Goal: Browse casually: Explore the website without a specific task or goal

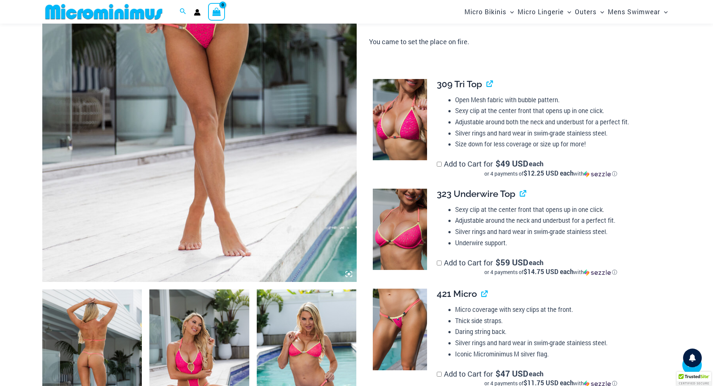
scroll to position [397, 0]
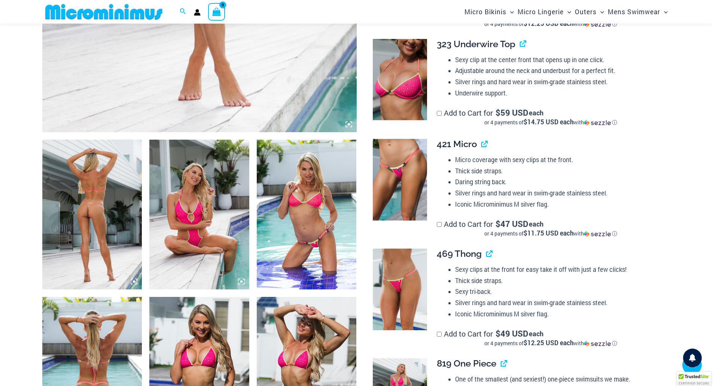
type input "**********"
click at [312, 229] on img at bounding box center [307, 215] width 100 height 150
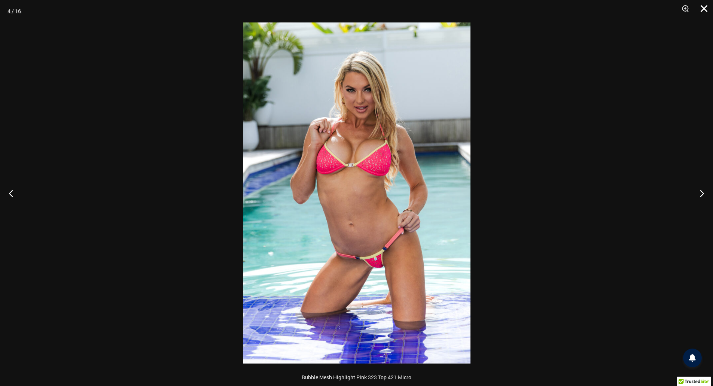
click at [702, 9] on button "Close" at bounding box center [701, 11] width 19 height 22
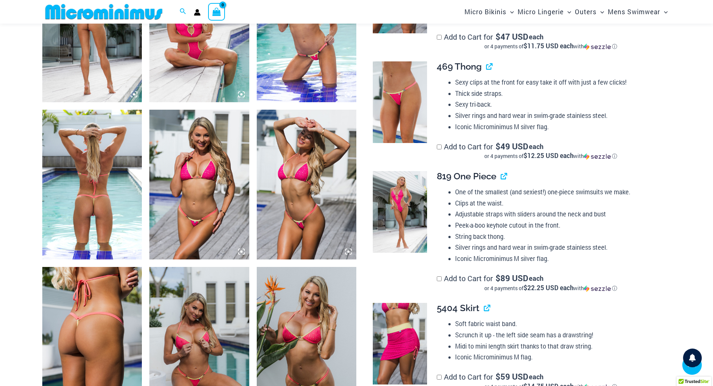
scroll to position [696, 0]
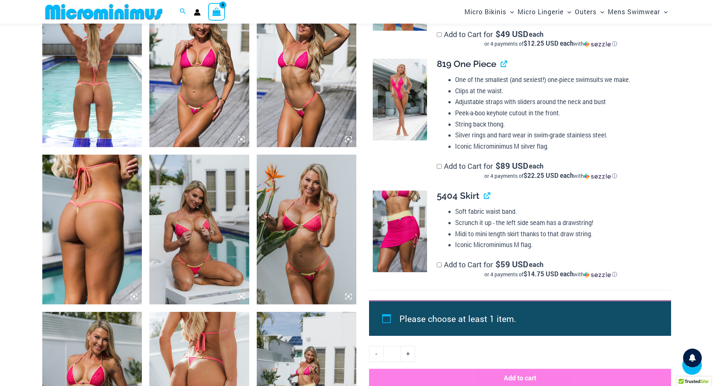
click at [409, 230] on img at bounding box center [400, 231] width 54 height 82
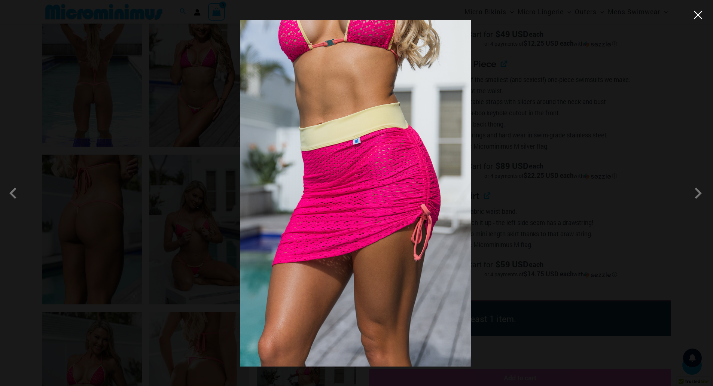
click at [698, 13] on button "Close" at bounding box center [697, 14] width 11 height 11
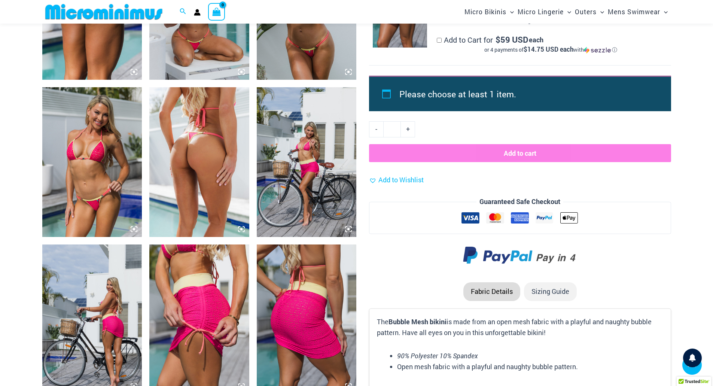
scroll to position [958, 0]
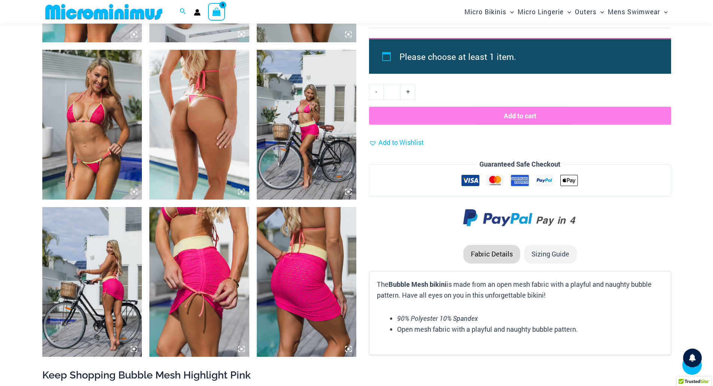
click at [196, 101] on img at bounding box center [199, 125] width 100 height 150
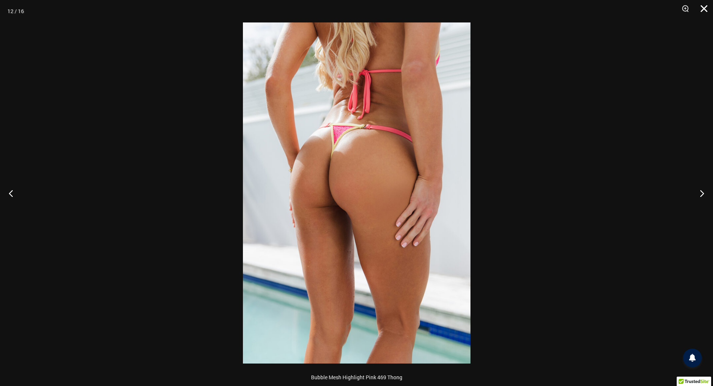
click at [702, 8] on button "Close" at bounding box center [701, 11] width 19 height 22
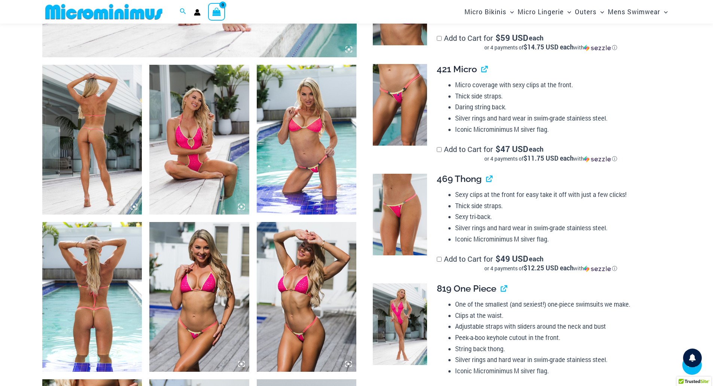
scroll to position [322, 0]
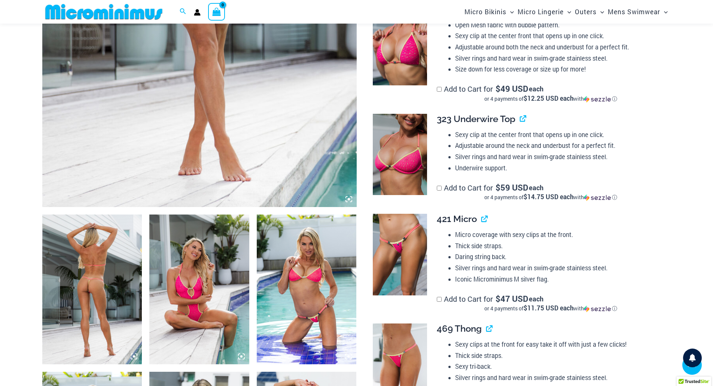
click at [86, 281] on img at bounding box center [92, 289] width 100 height 150
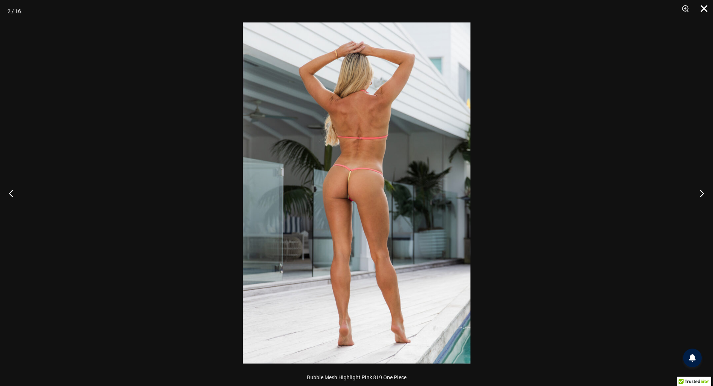
click at [707, 11] on button "Close" at bounding box center [701, 11] width 19 height 22
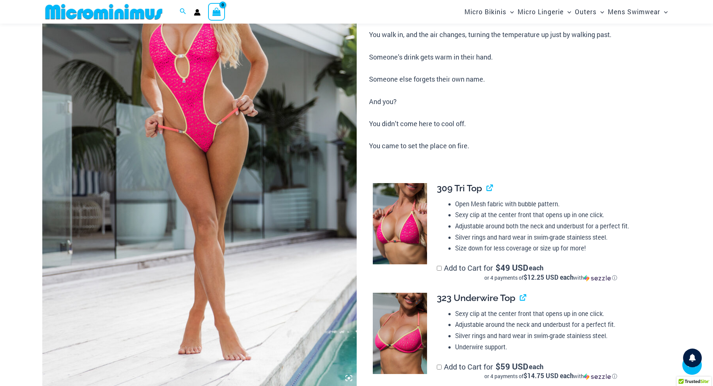
scroll to position [0, 0]
